Goal: Task Accomplishment & Management: Complete application form

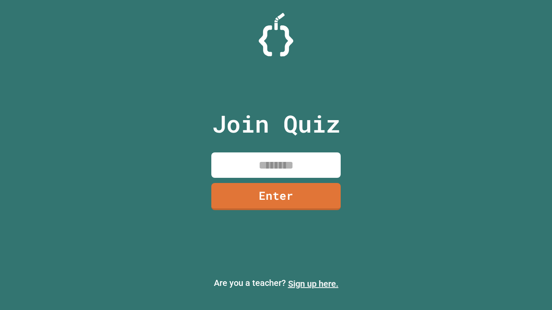
click at [313, 284] on link "Sign up here." at bounding box center [313, 284] width 50 height 10
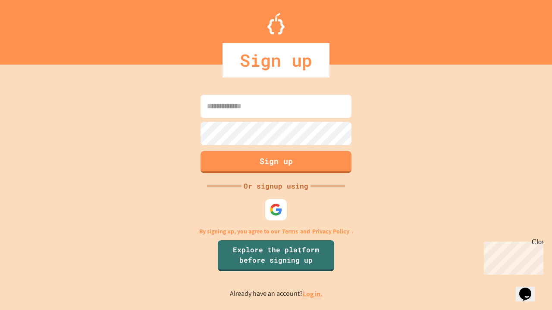
click at [313, 294] on link "Log in." at bounding box center [313, 294] width 20 height 9
